Goal: Transaction & Acquisition: Purchase product/service

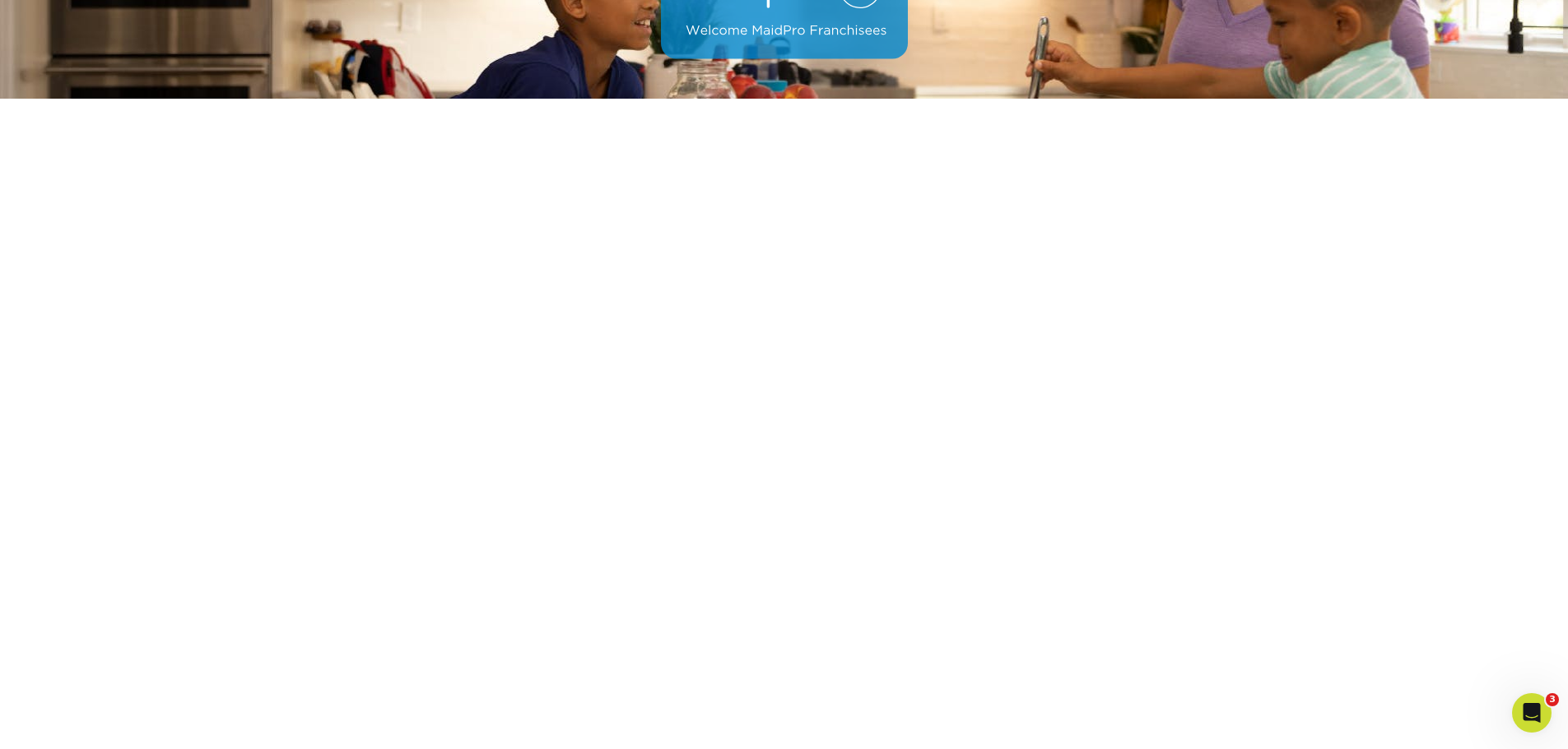
scroll to position [232, 0]
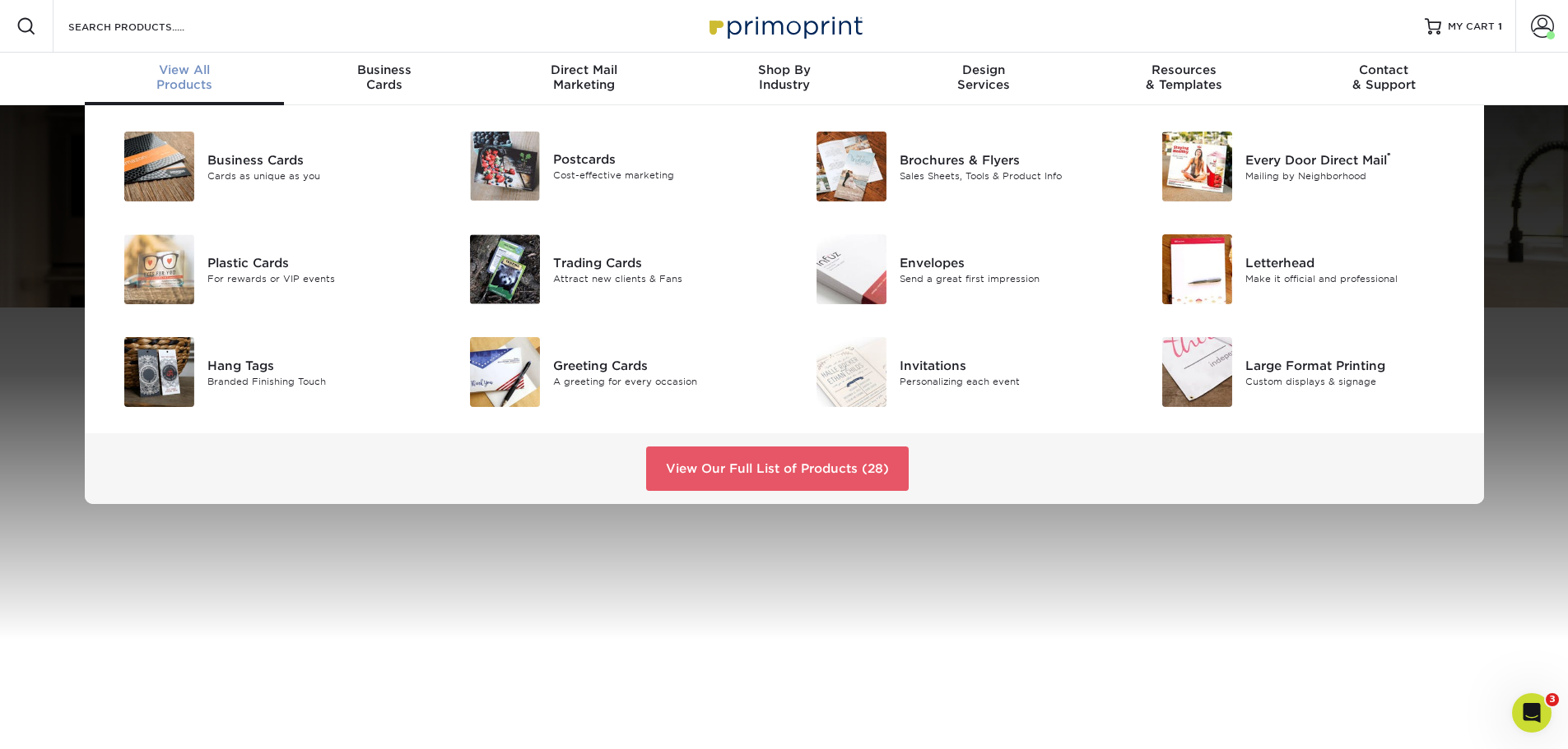
click at [45, 135] on div "Business Cards Cards as unique as you Postcards Cost-effective marketing ®" at bounding box center [784, 305] width 1568 height 399
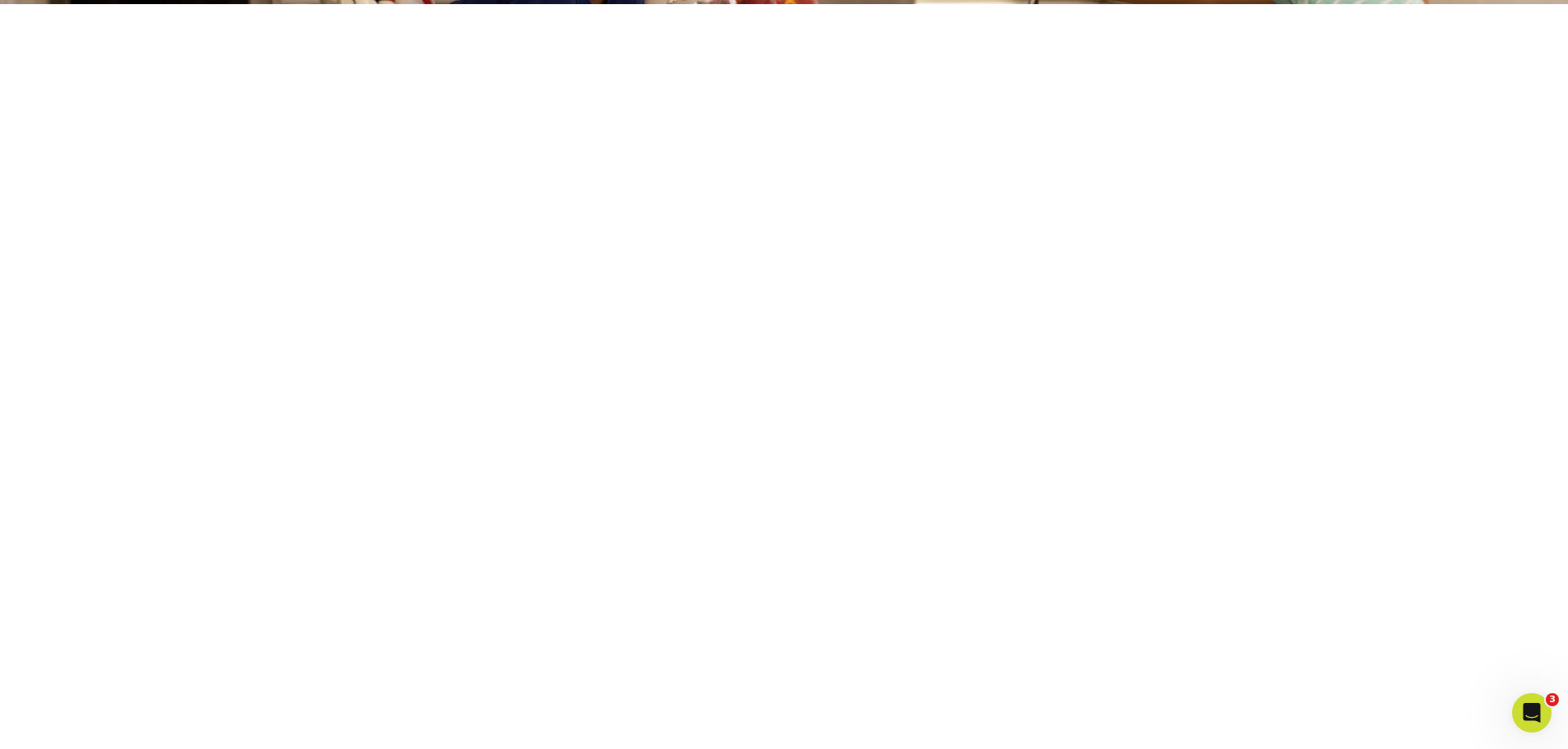
scroll to position [307, 0]
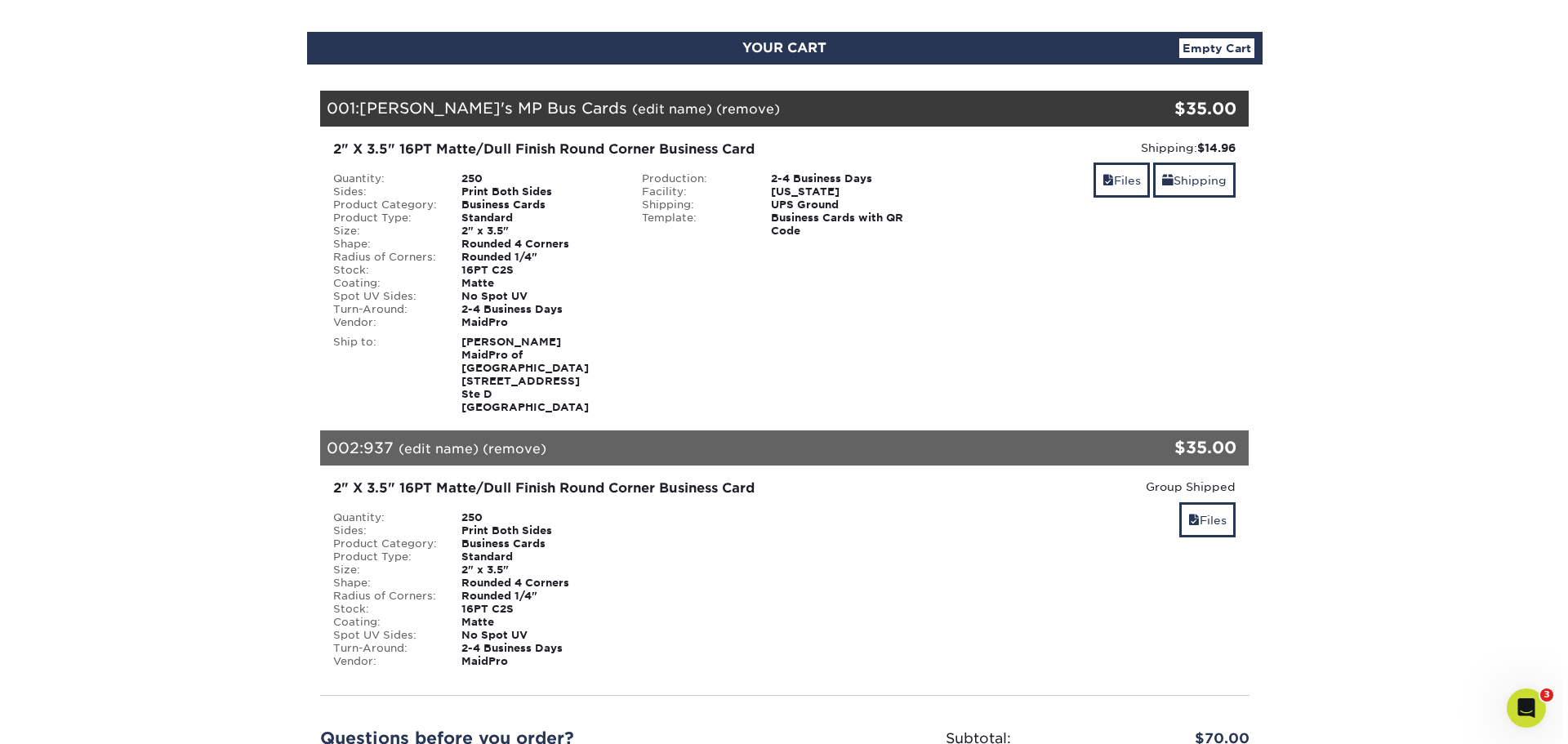
scroll to position [164, 0]
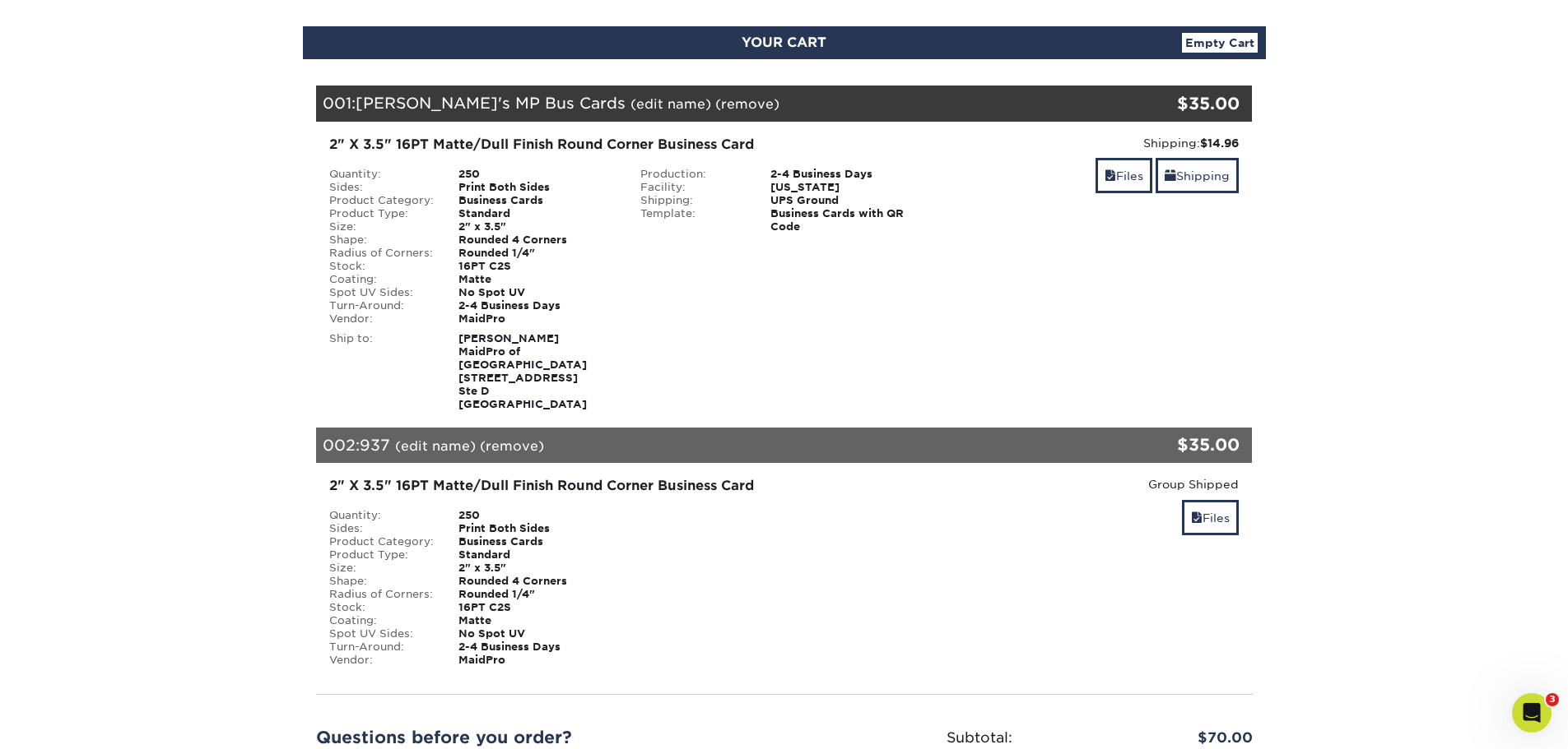
click at [437, 438] on link "(edit name)" at bounding box center [436, 445] width 81 height 15
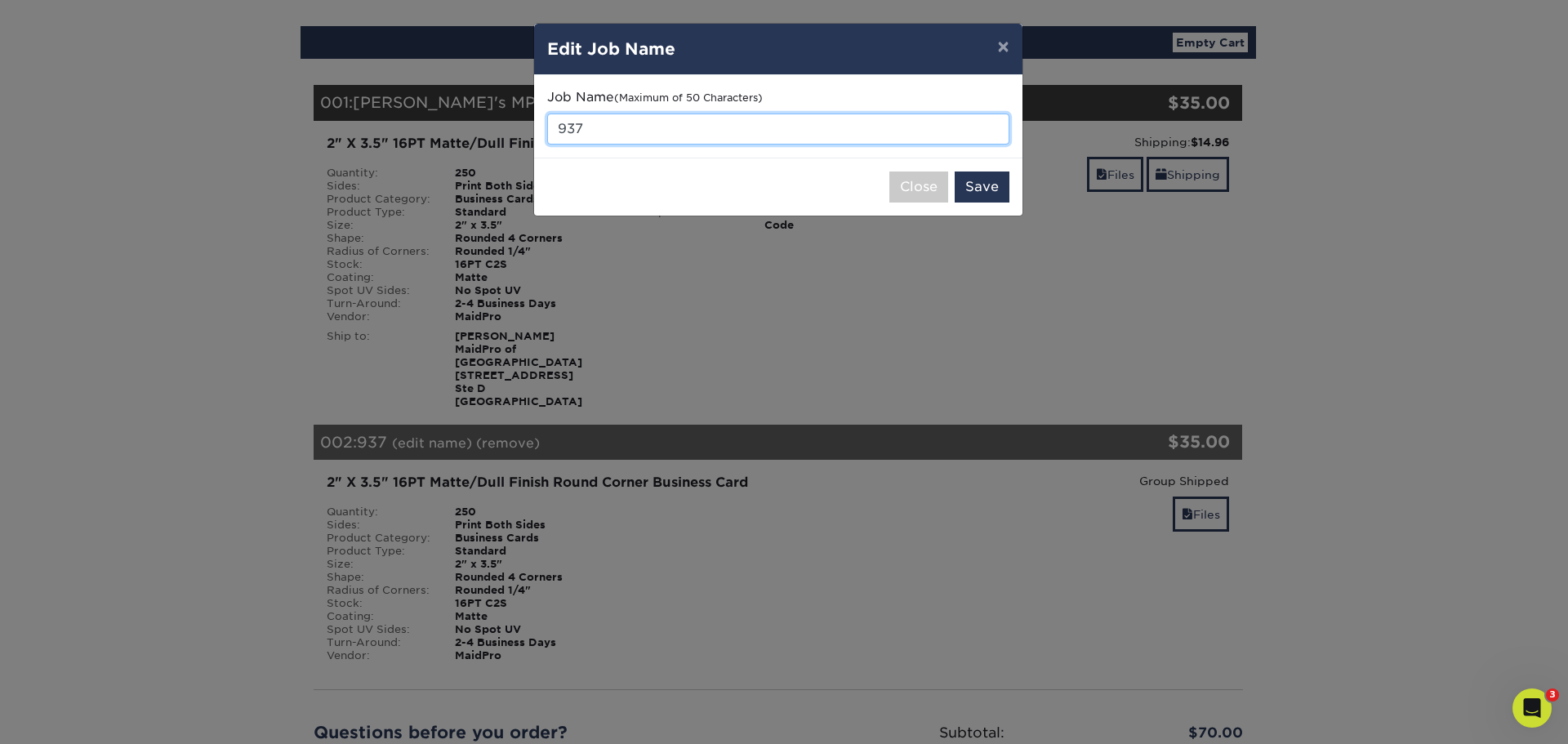
drag, startPoint x: 610, startPoint y: 124, endPoint x: 473, endPoint y: 126, distance: 137.0
click at [473, 126] on div "× Edit Job Name Job Name (Maximum of 50 Characters) 937 Close Save" at bounding box center [784, 372] width 1568 height 744
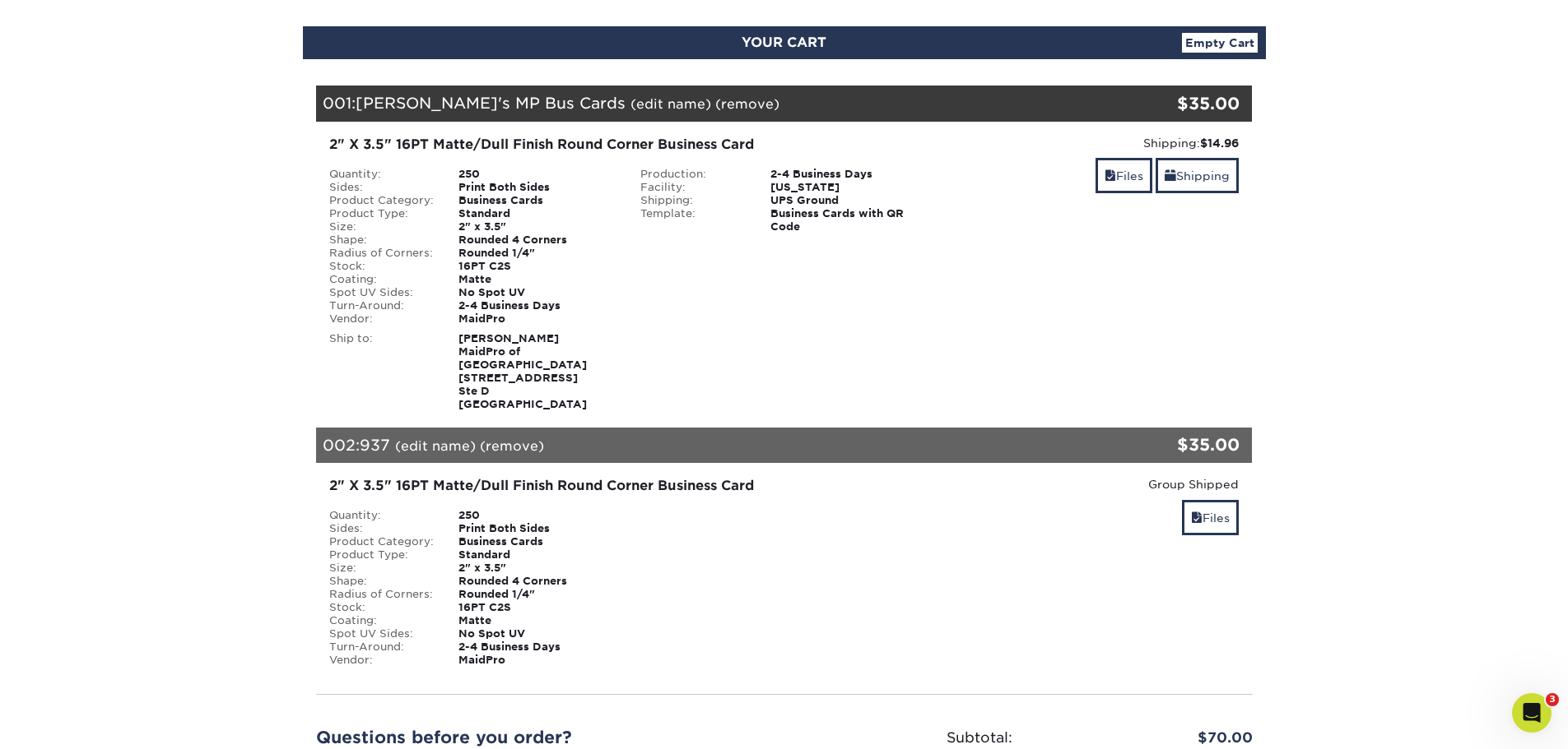
click at [435, 438] on link "(edit name)" at bounding box center [436, 445] width 81 height 15
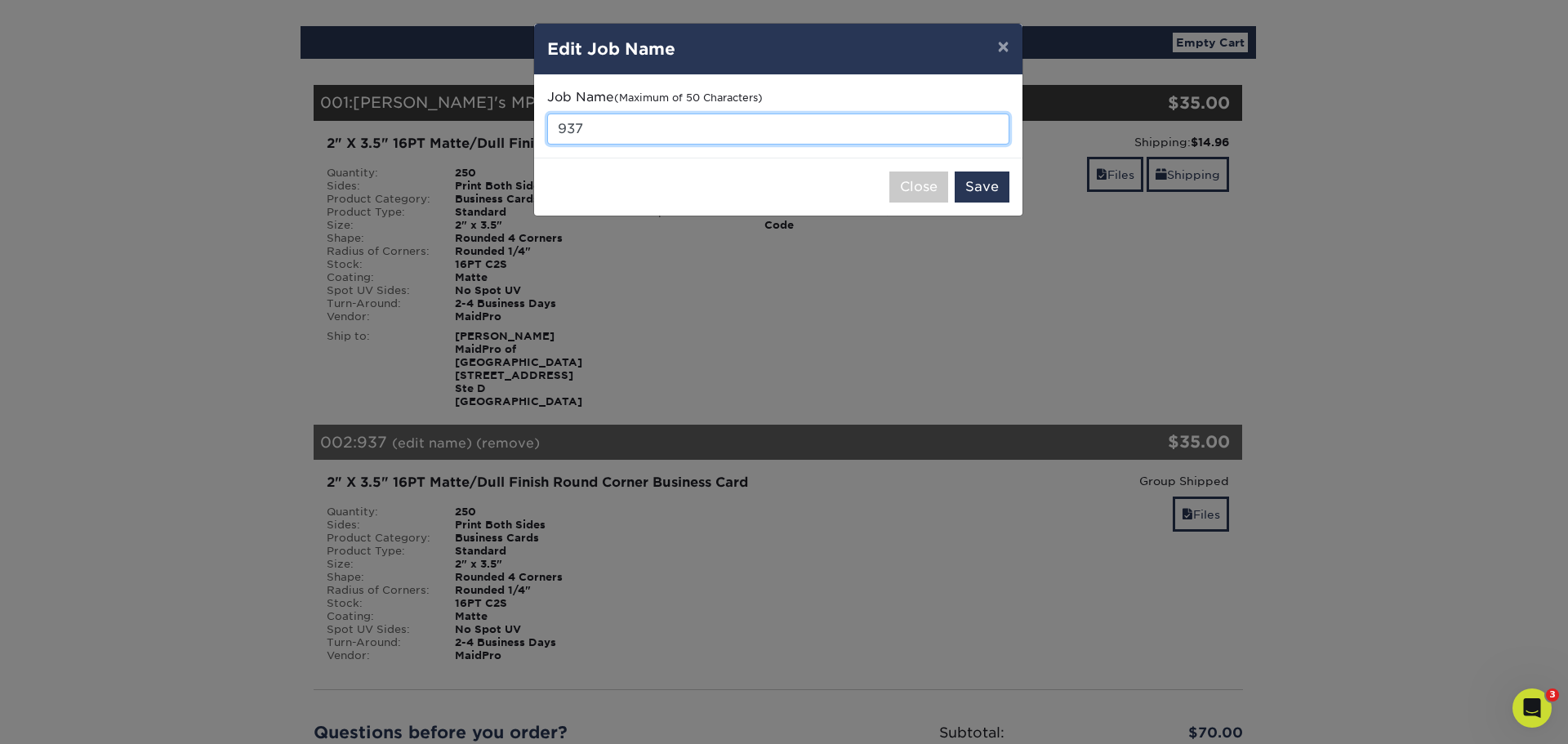
click at [606, 123] on input "937" at bounding box center [778, 129] width 462 height 31
type input "9"
type input "[PERSON_NAME]'s SA Business Cards"
click at [981, 183] on button "Save" at bounding box center [982, 187] width 55 height 31
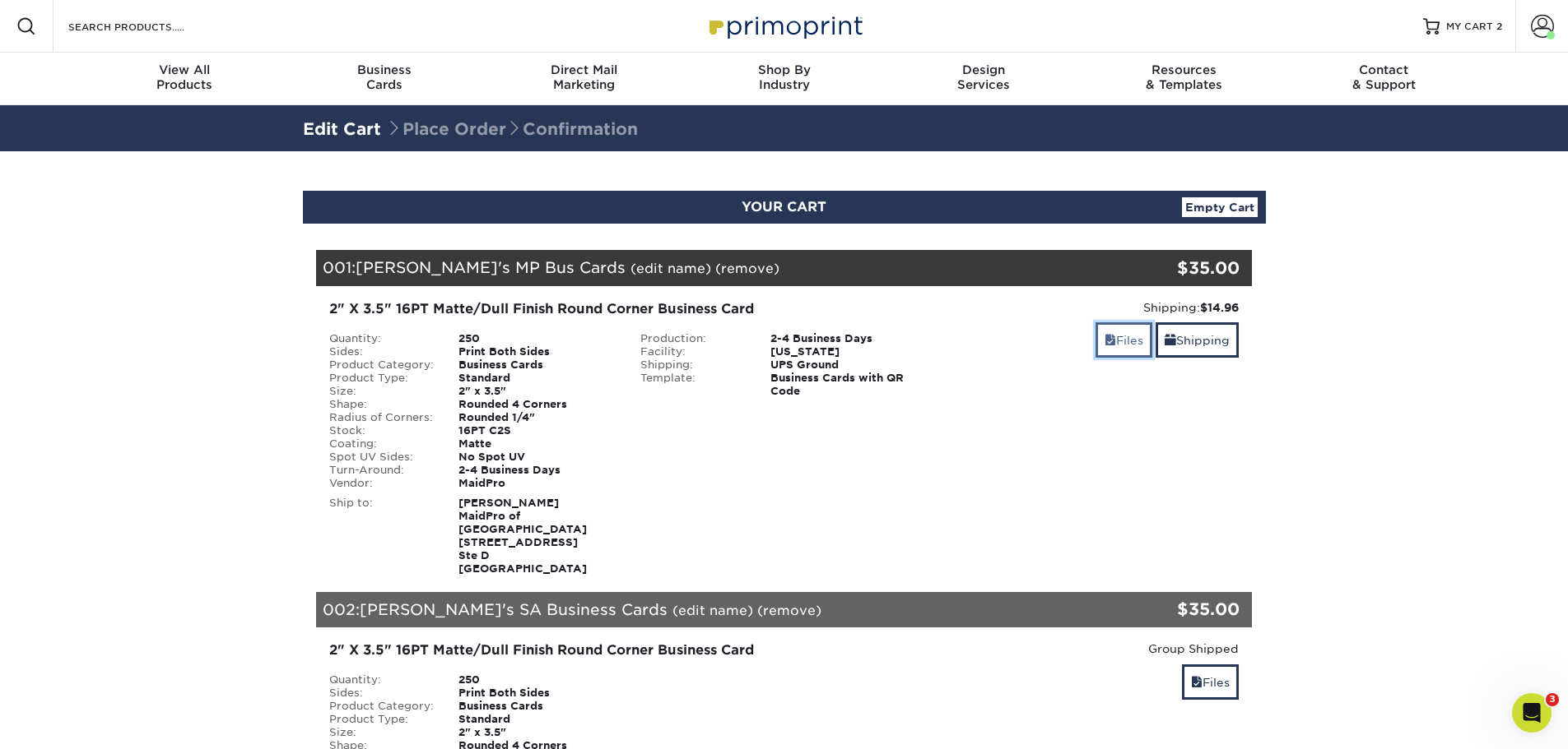
click at [1119, 341] on link "Files" at bounding box center [1123, 340] width 56 height 35
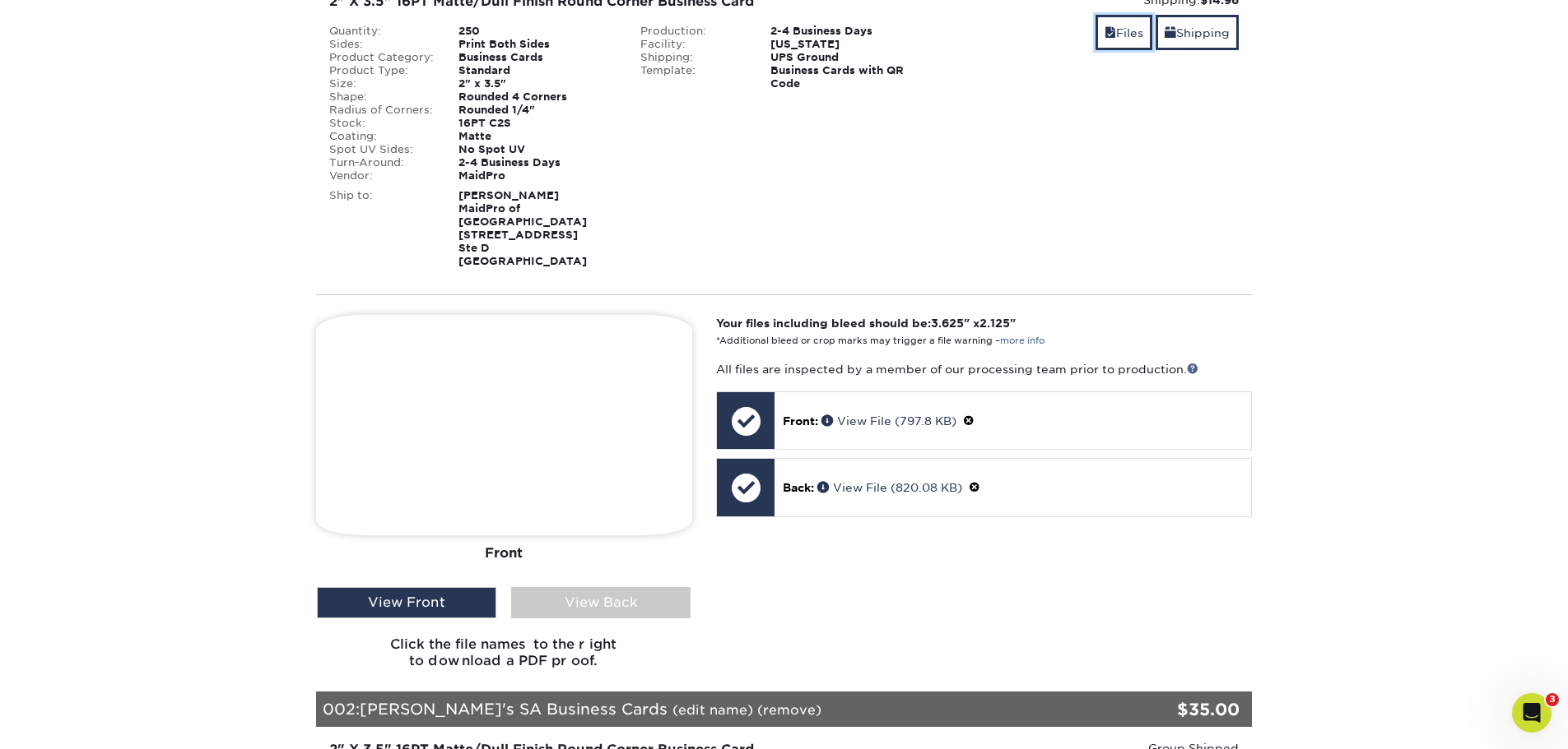
scroll to position [329, 0]
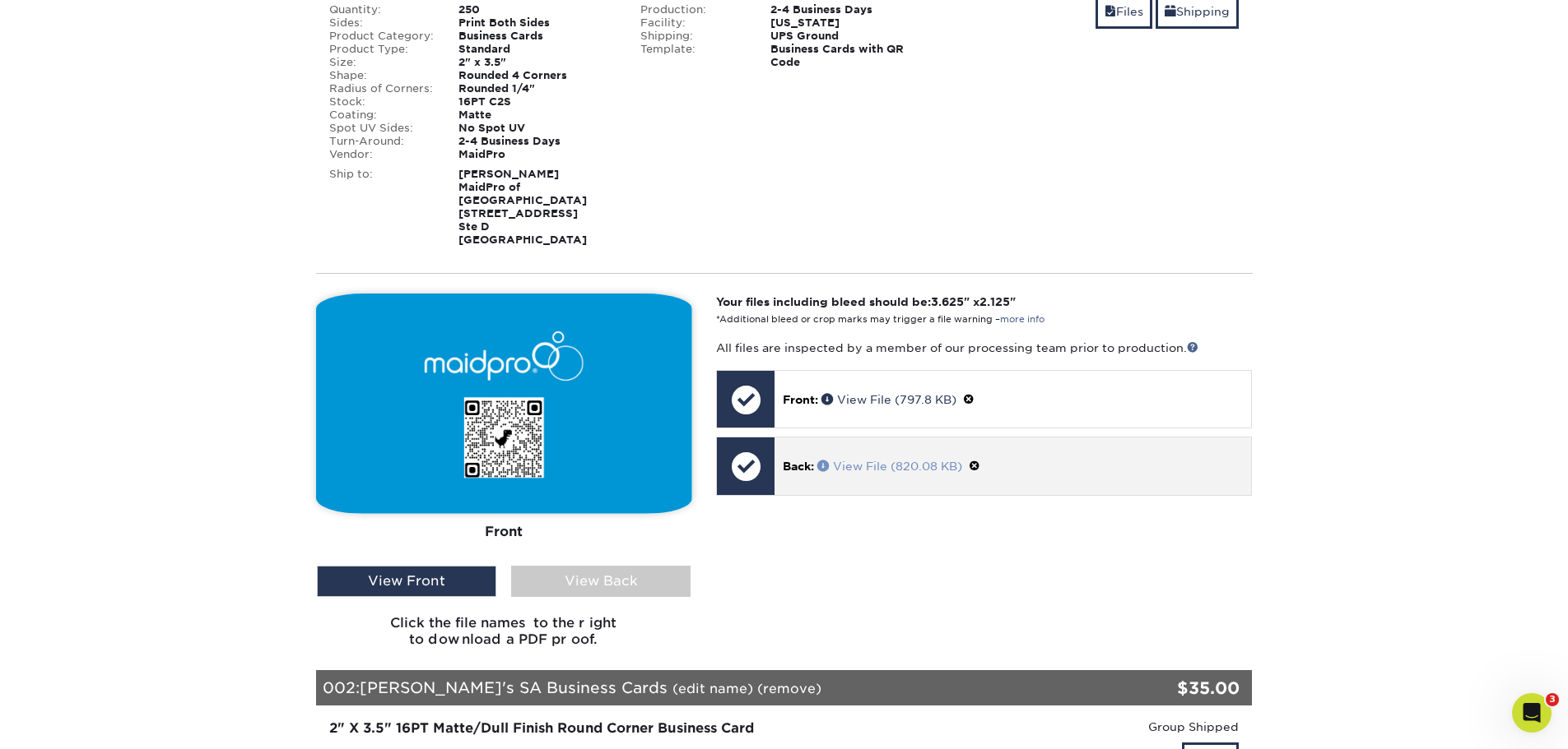
click at [857, 460] on link "View File (820.08 KB)" at bounding box center [890, 466] width 145 height 13
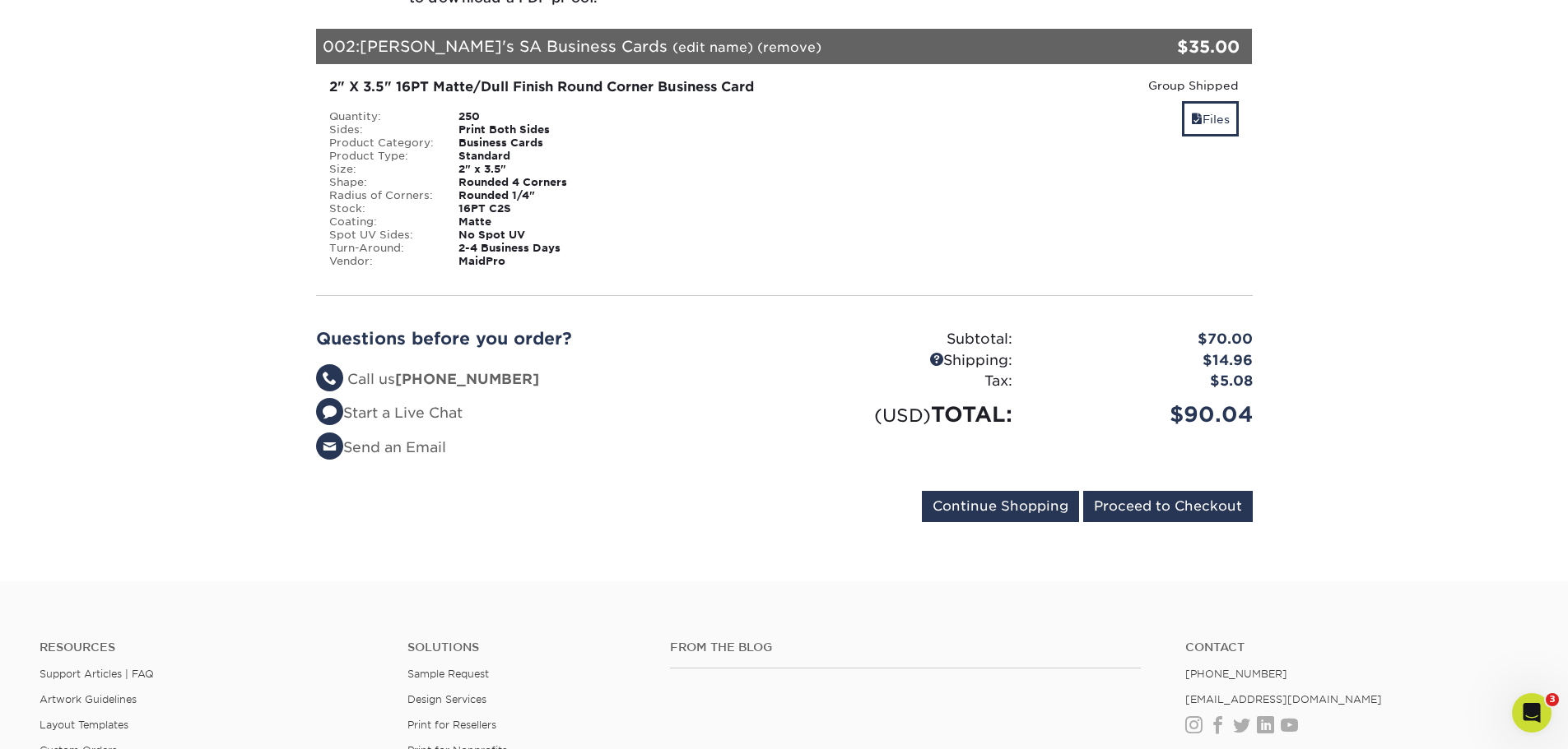
scroll to position [1069, 0]
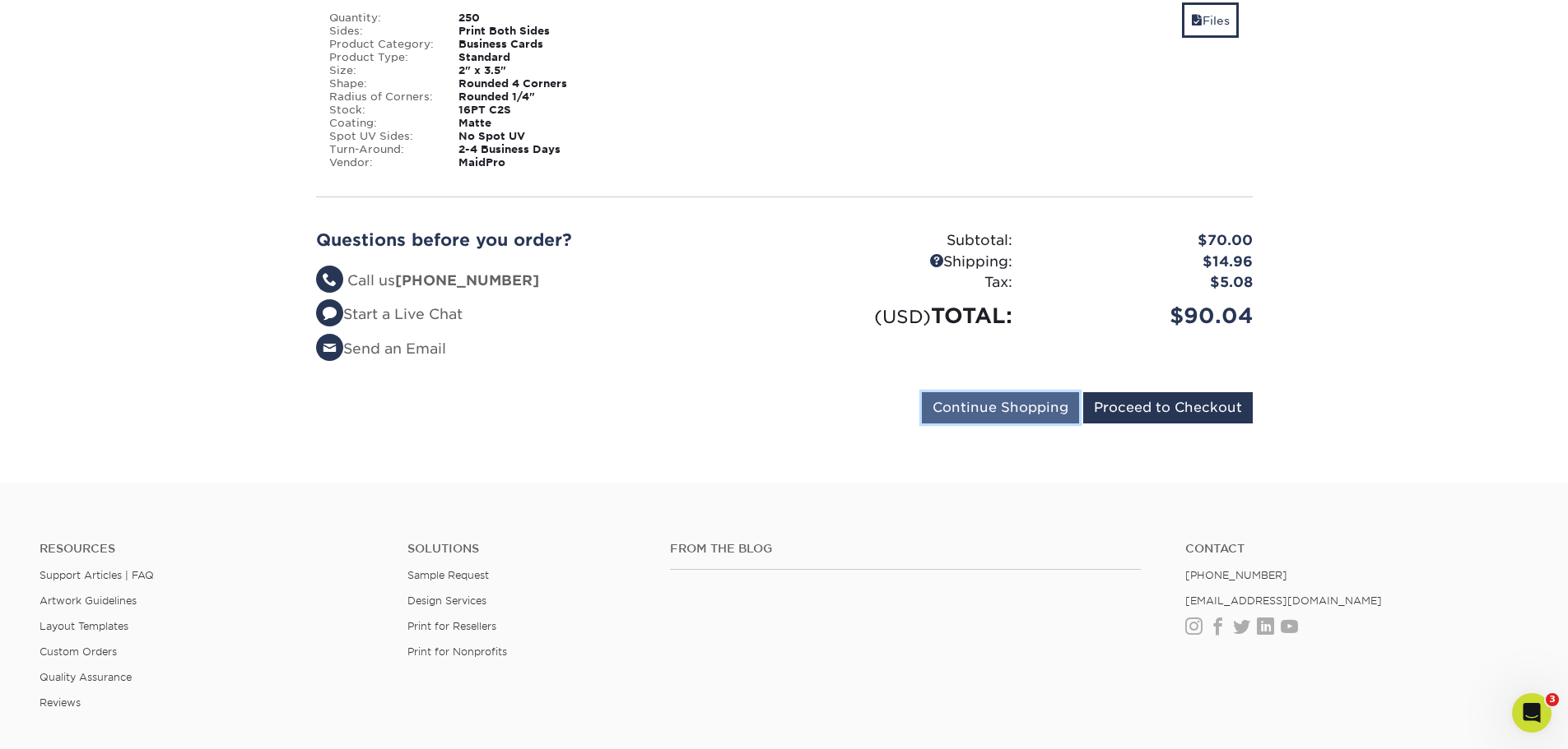
click at [1017, 398] on input "Continue Shopping" at bounding box center [1000, 408] width 157 height 31
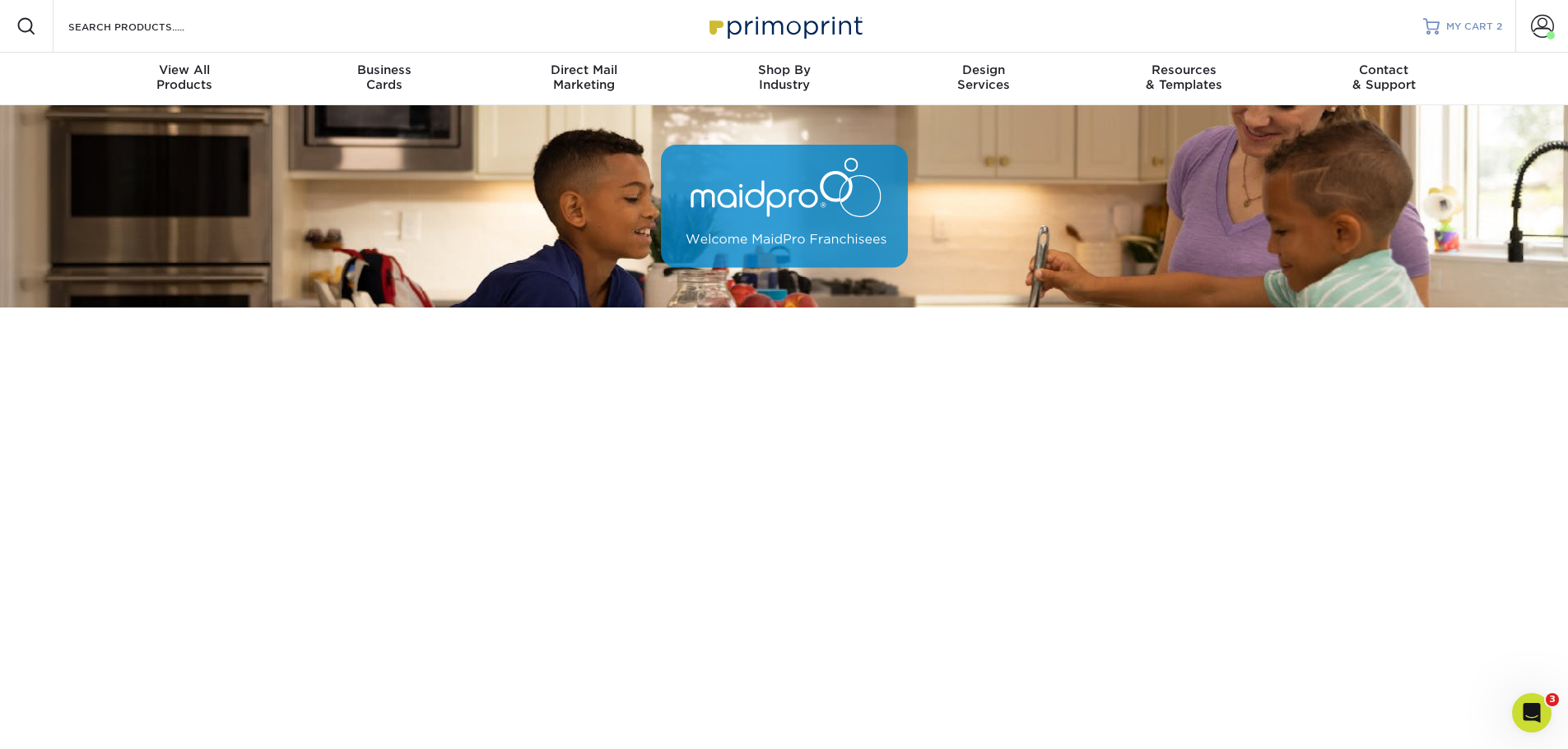
click at [1480, 29] on span "MY CART" at bounding box center [1469, 27] width 47 height 14
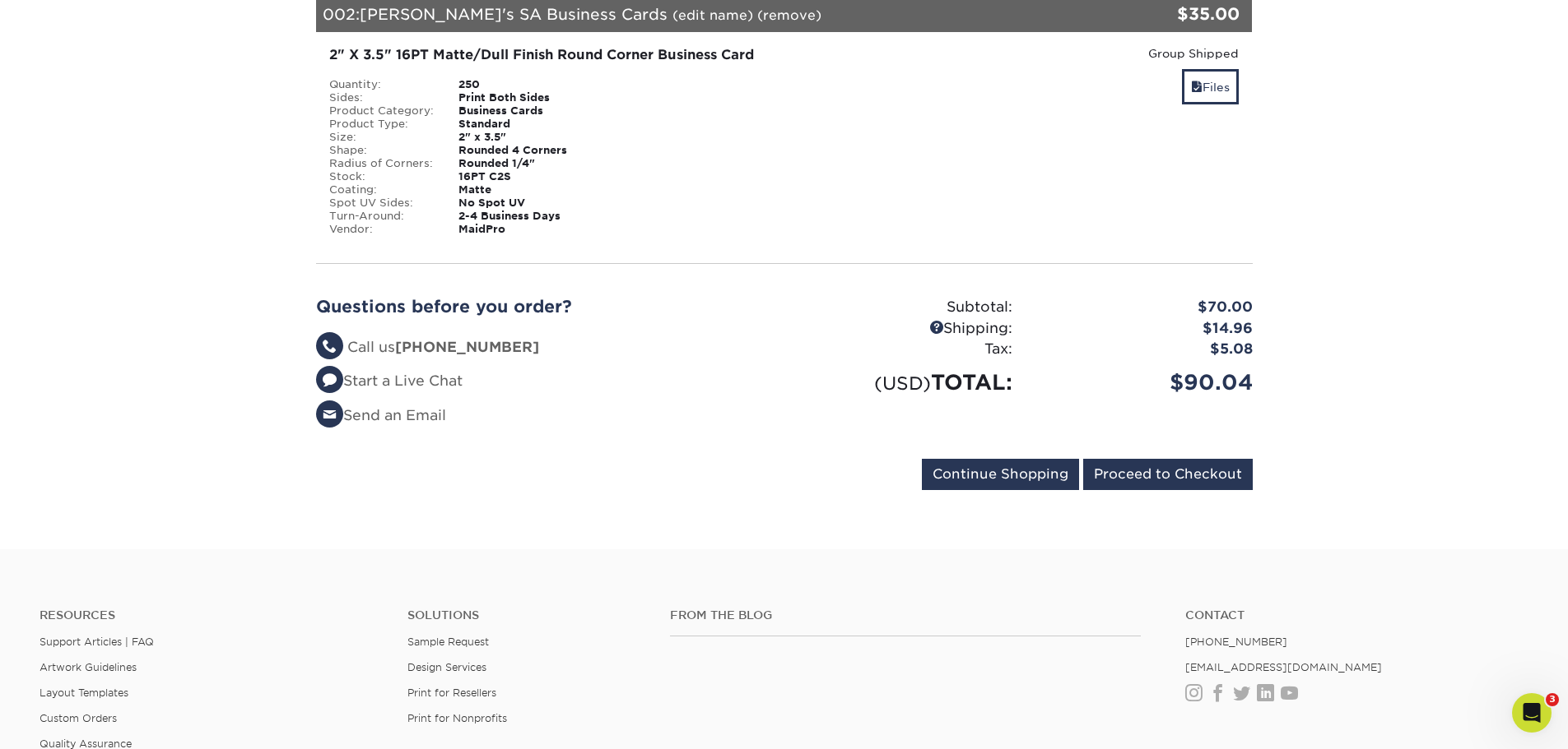
scroll to position [616, 0]
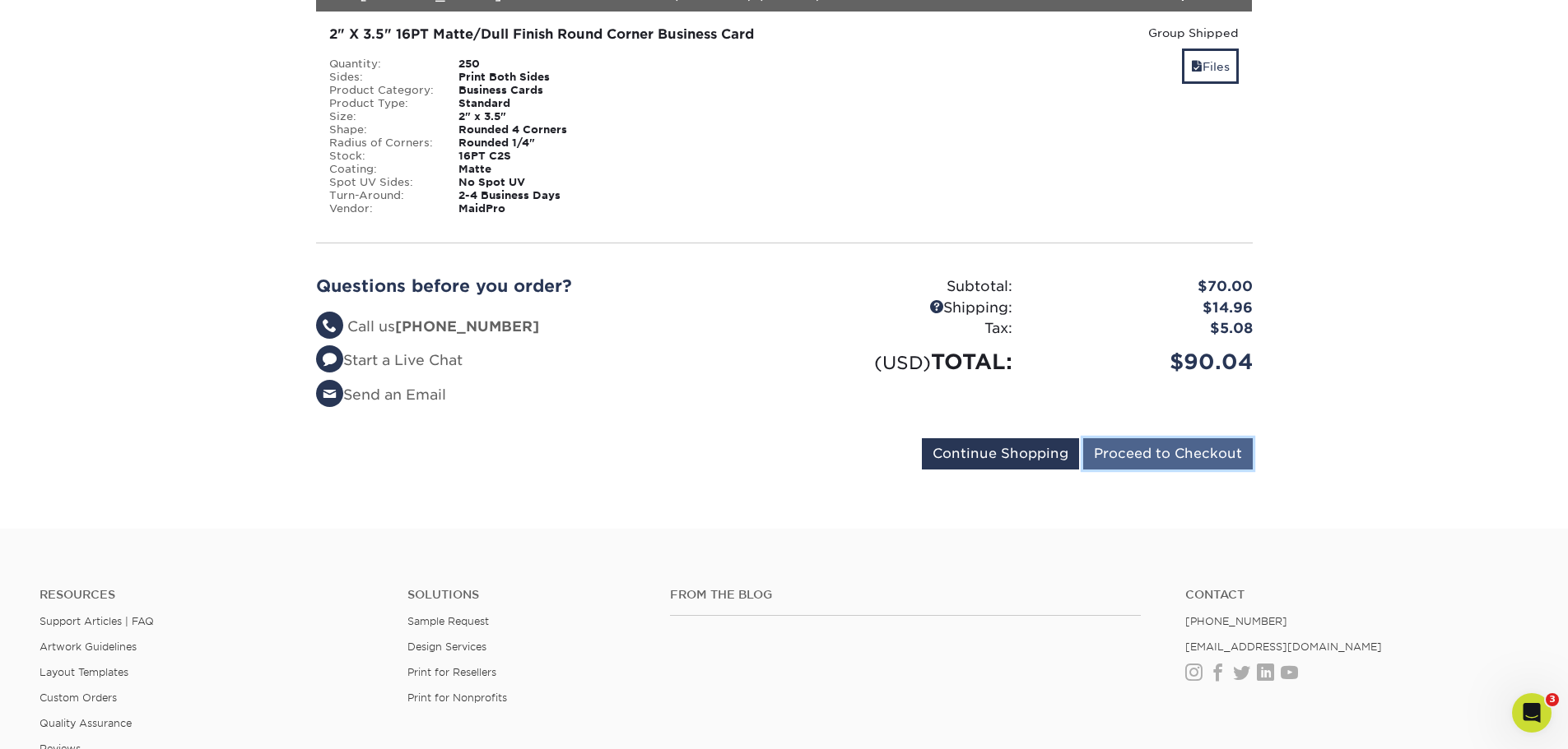
click at [1141, 438] on input "Proceed to Checkout" at bounding box center [1167, 453] width 169 height 31
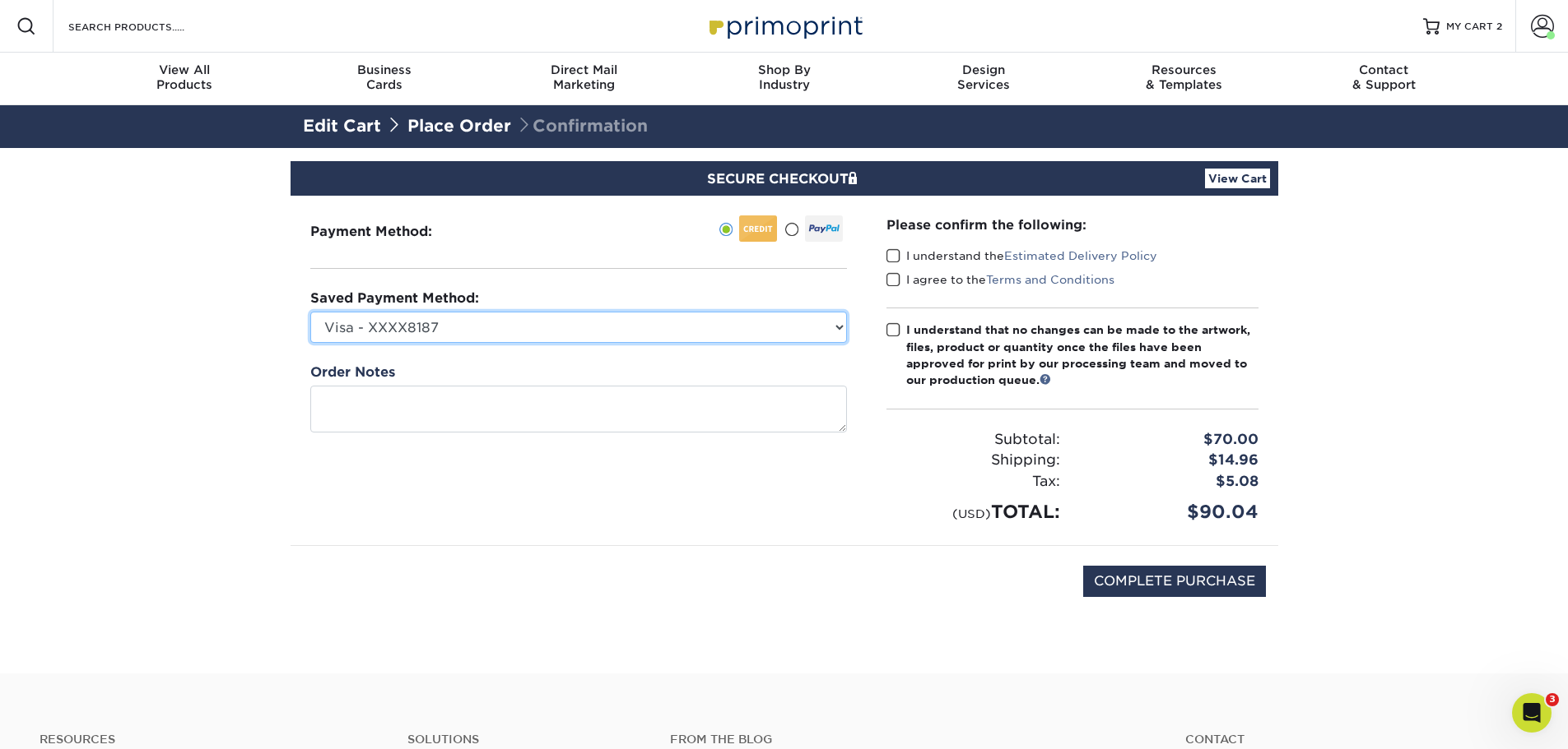
click at [838, 324] on select "Visa - XXXX8187 Visa - XXXX7748 Visa - XXXX5574 Visa - XXXX2551 New Credit Card" at bounding box center [578, 327] width 537 height 31
click at [310, 312] on select "Visa - XXXX8187 Visa - XXXX7748 Visa - XXXX5574 Visa - XXXX2551 New Credit Card" at bounding box center [578, 327] width 537 height 31
drag, startPoint x: 895, startPoint y: 255, endPoint x: 894, endPoint y: 287, distance: 32.0
click at [895, 257] on span at bounding box center [894, 255] width 14 height 15
click at [0, 0] on input "I understand the Estimated Delivery Policy" at bounding box center [0, 0] width 0 height 0
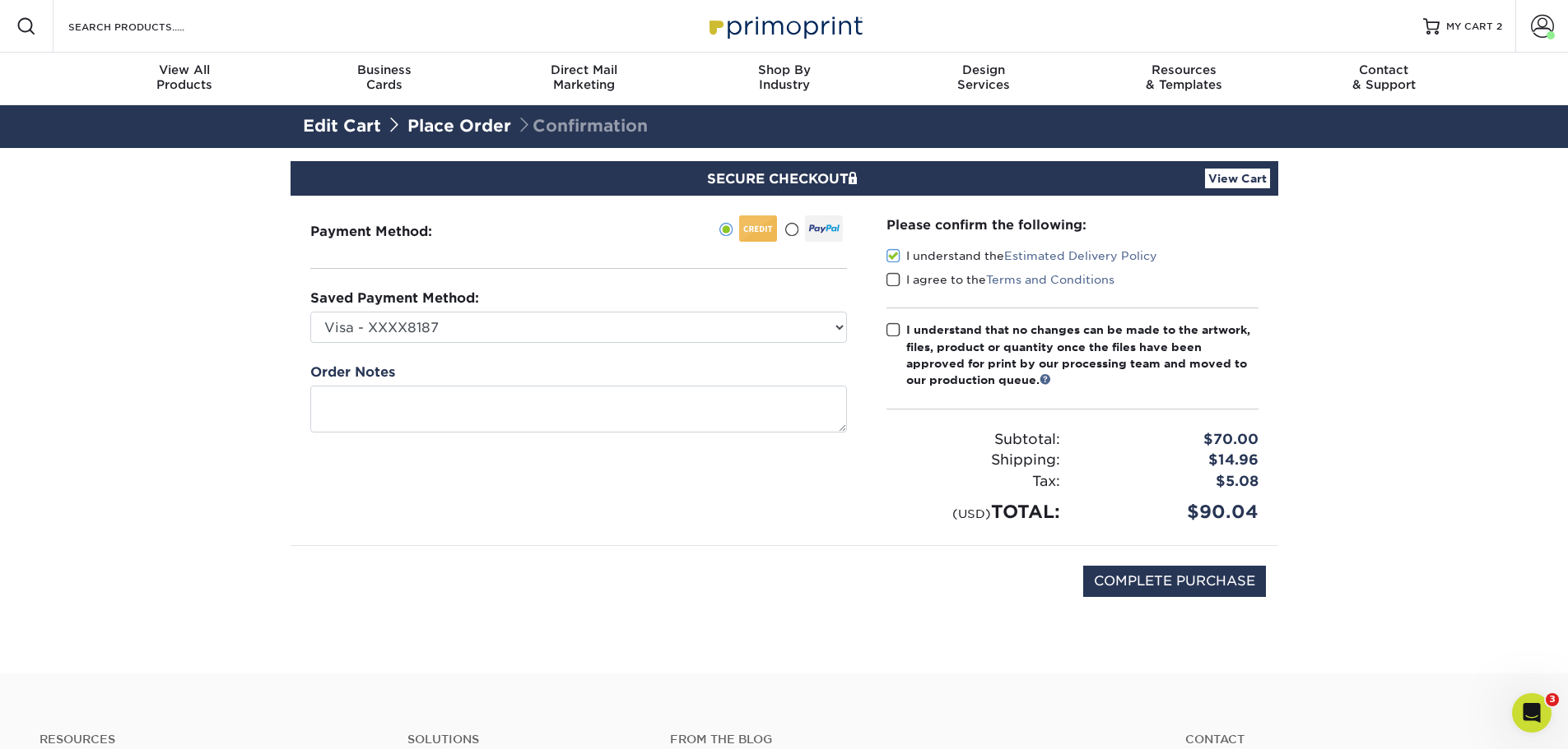
click at [894, 277] on span at bounding box center [894, 280] width 14 height 15
click at [0, 0] on input "I agree to the Terms and Conditions" at bounding box center [0, 0] width 0 height 0
click at [893, 330] on span at bounding box center [894, 330] width 14 height 15
click at [0, 0] on input "I understand that no changes can be made to the artwork, files, product or quan…" at bounding box center [0, 0] width 0 height 0
click at [1231, 581] on input "COMPLETE PURCHASE" at bounding box center [1174, 581] width 183 height 31
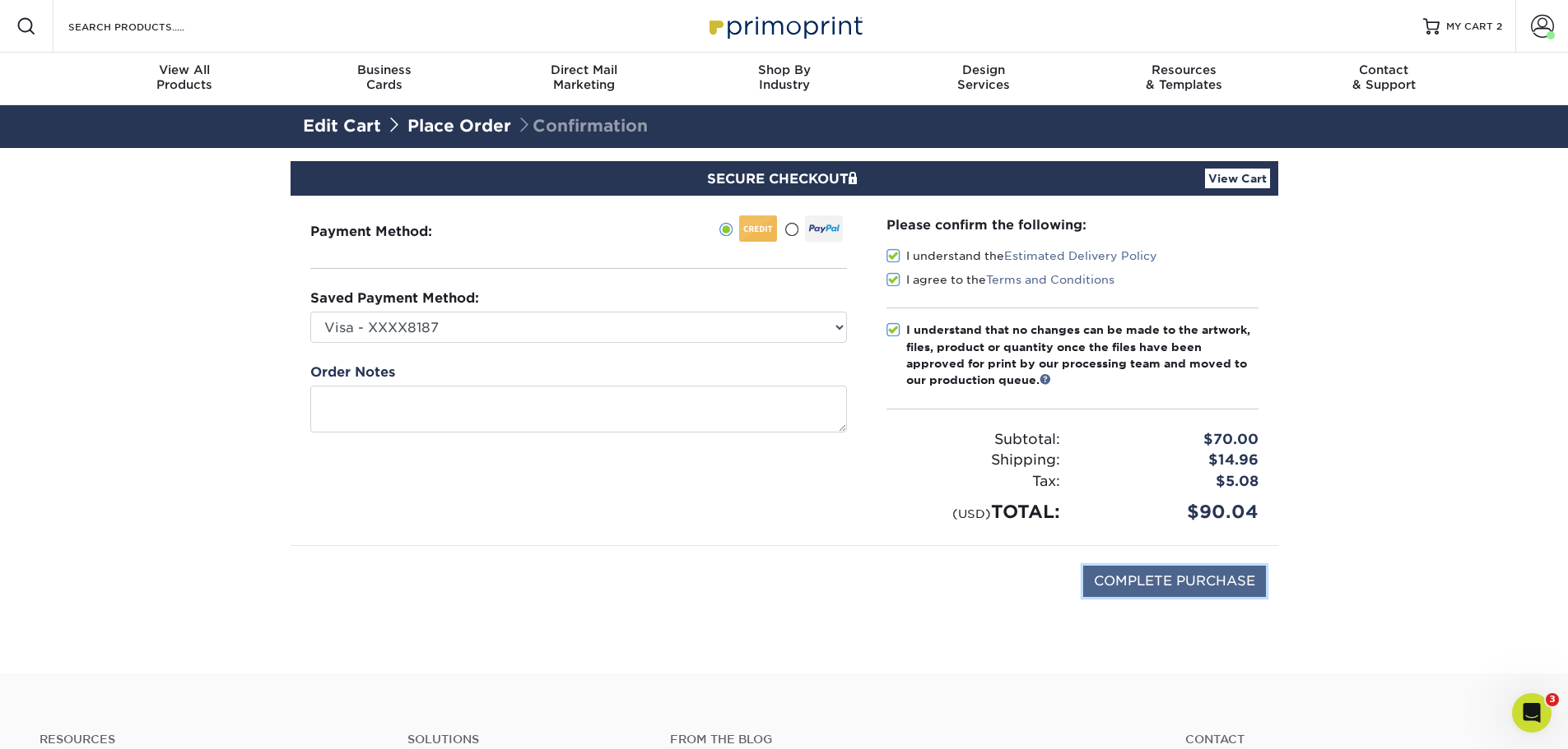
type input "PROCESSING, PLEASE WAIT..."
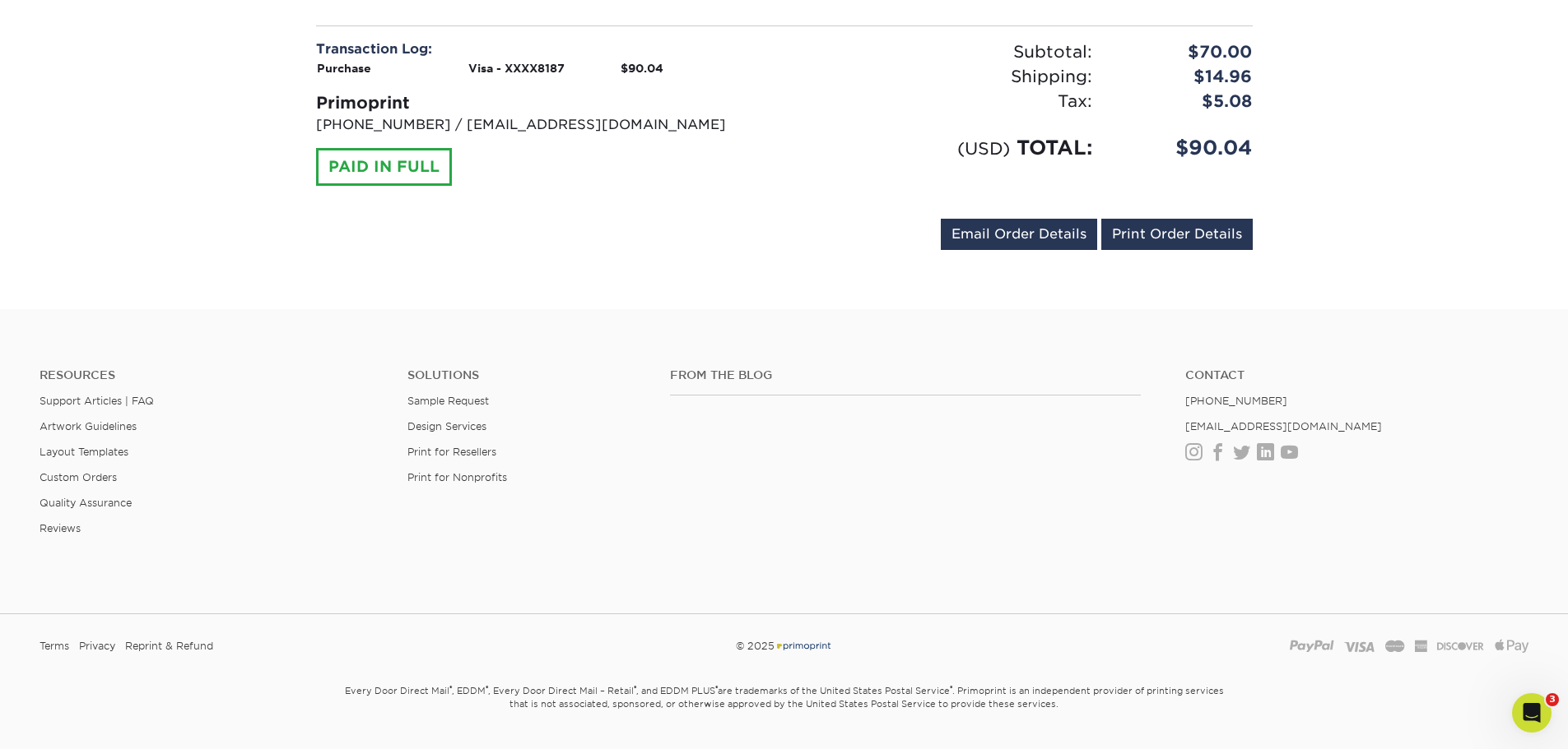
scroll to position [1273, 0]
